Goal: Find specific page/section: Find specific page/section

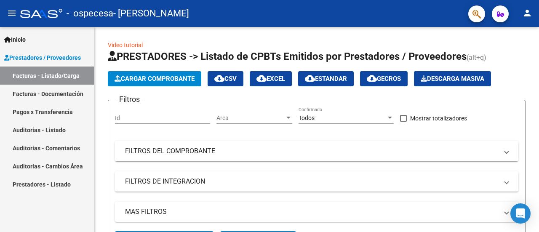
click at [44, 95] on link "Facturas - Documentación" at bounding box center [47, 94] width 94 height 18
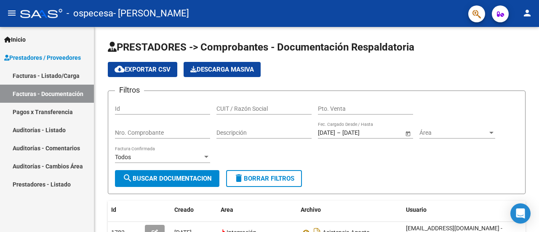
click at [529, 18] on mat-icon "person" at bounding box center [528, 13] width 10 height 10
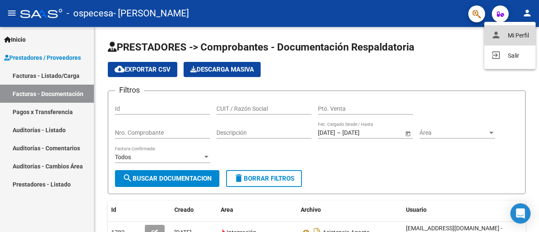
click at [526, 31] on button "person Mi Perfil" at bounding box center [510, 35] width 51 height 20
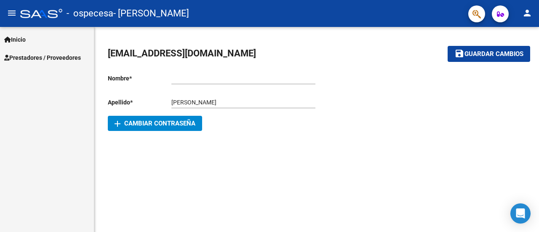
click at [46, 54] on span "Prestadores / Proveedores" at bounding box center [42, 57] width 77 height 9
